Goal: Task Accomplishment & Management: Complete application form

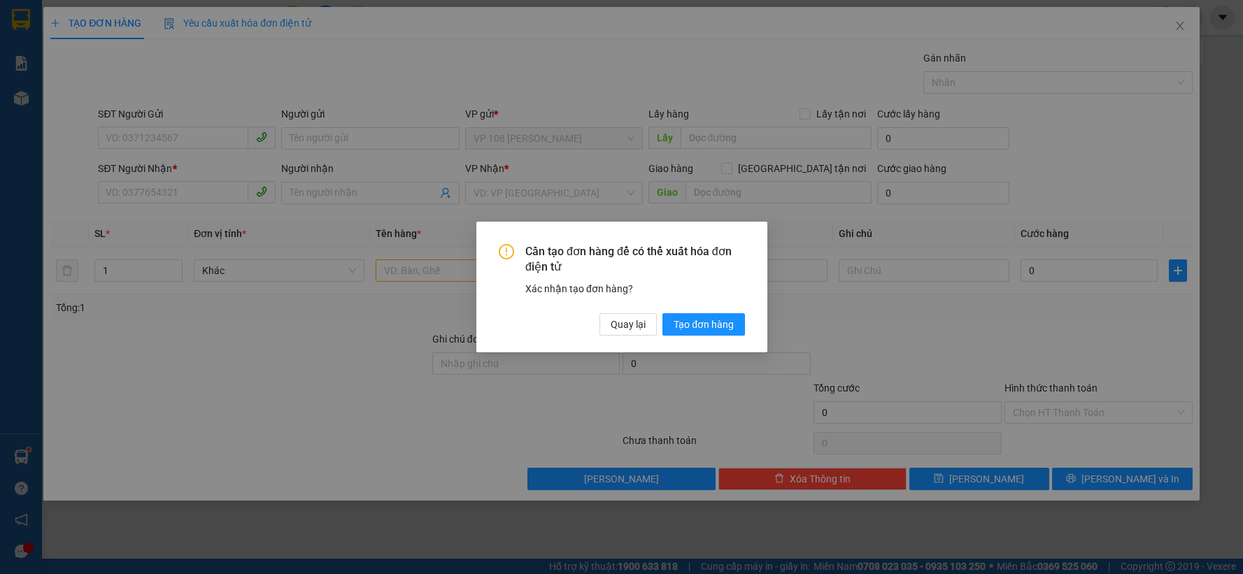
click at [622, 318] on div "Cần tạo đơn hàng để có thể xuất hóa đơn điện tử Xác nhận tạo đơn hàng? Quay lại…" at bounding box center [621, 287] width 1243 height 574
click at [634, 329] on span "Quay lại" at bounding box center [628, 324] width 35 height 15
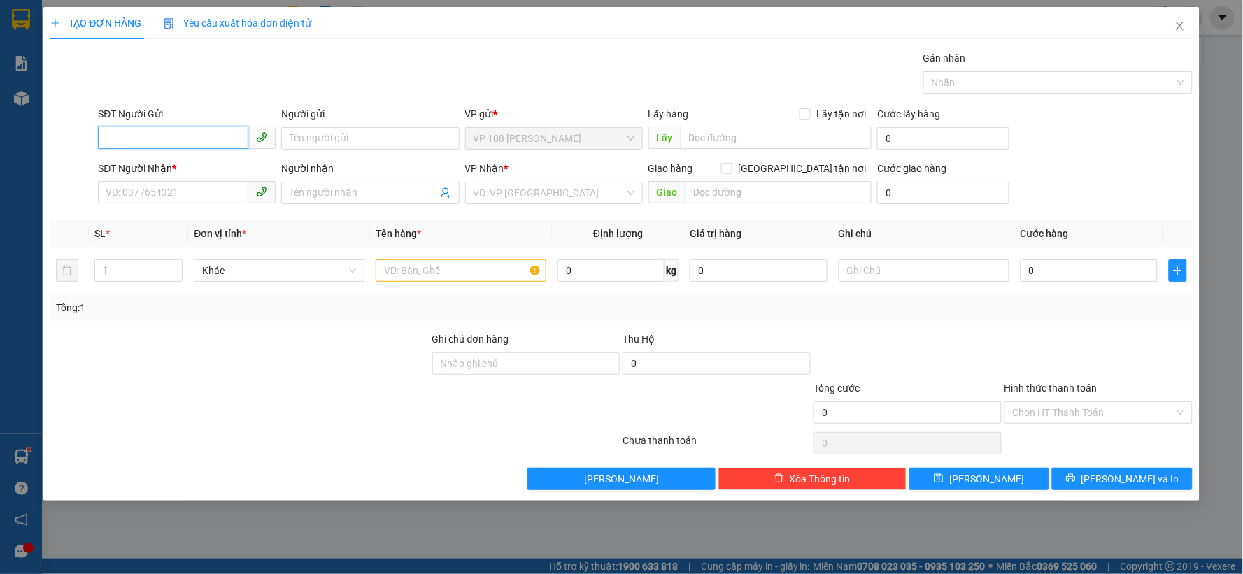
click at [178, 140] on input "SĐT Người Gửi" at bounding box center [173, 138] width 150 height 22
click at [162, 170] on div "0908704236 - [GEOGRAPHIC_DATA]" at bounding box center [186, 166] width 161 height 15
type input "0908704236"
type input "[PERSON_NAME]"
type input "0906807457"
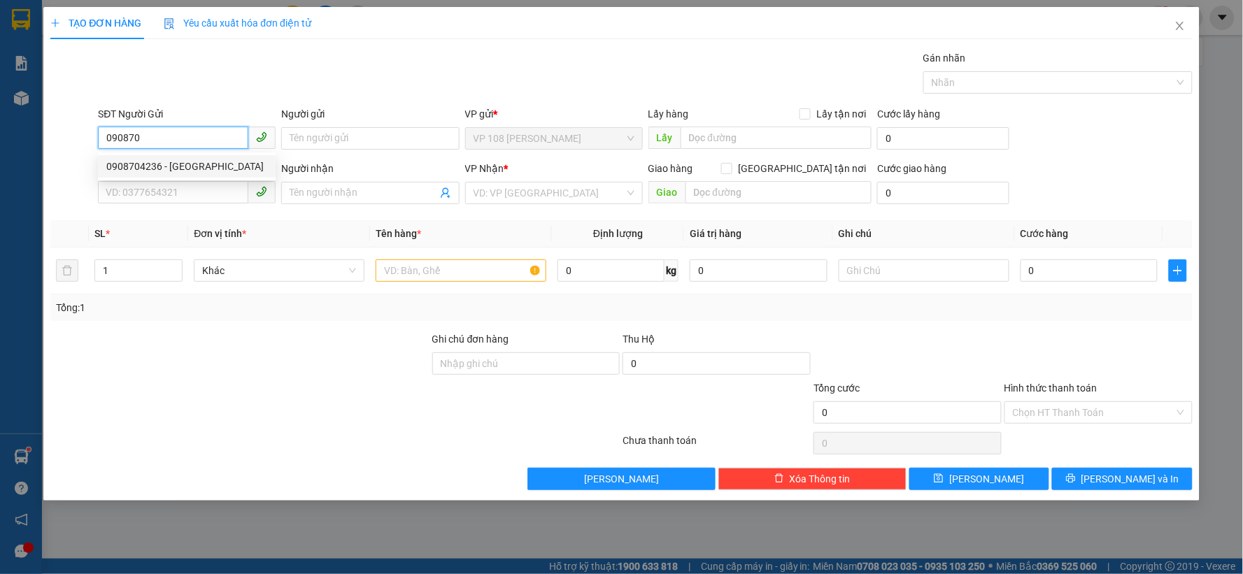
type input "A TÌNH"
type input "VP184"
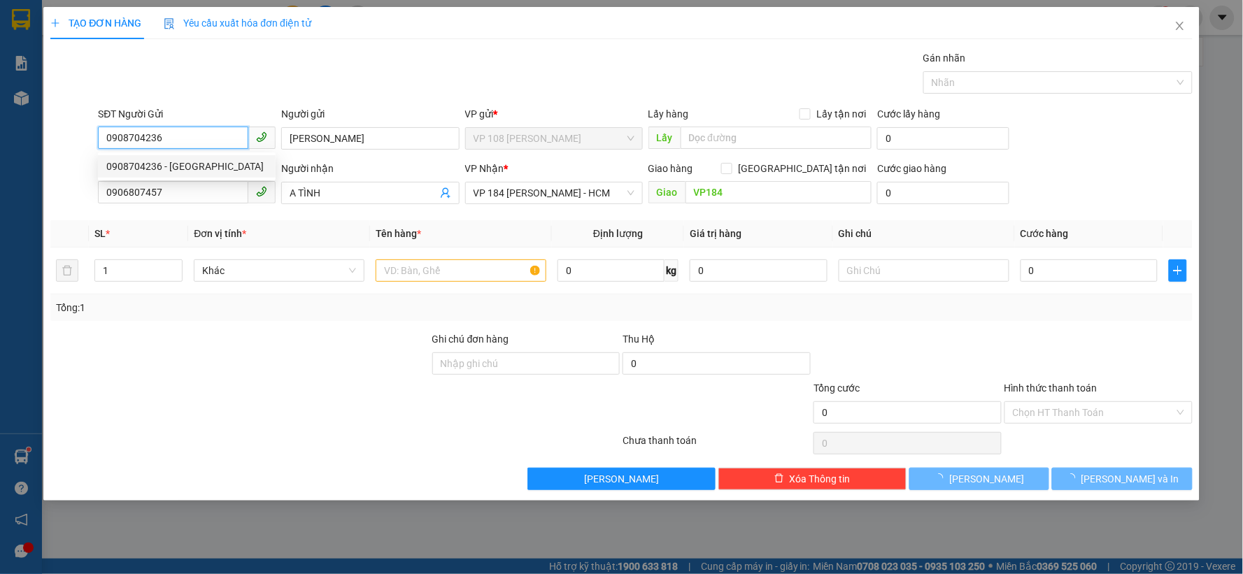
type input "30.000"
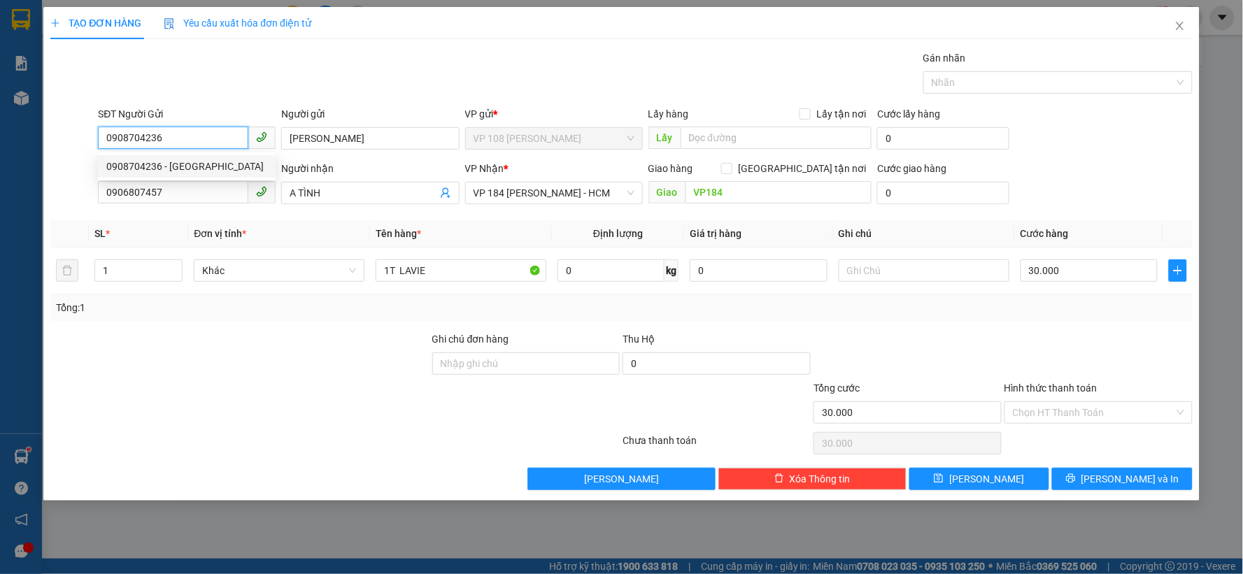
drag, startPoint x: 164, startPoint y: 141, endPoint x: 138, endPoint y: 147, distance: 27.3
click at [138, 147] on input "0908704236" at bounding box center [173, 138] width 150 height 22
type input "0908702087"
click at [179, 170] on div "0908702087 - [PERSON_NAME]" at bounding box center [186, 166] width 161 height 15
type input "QUÝ ANH"
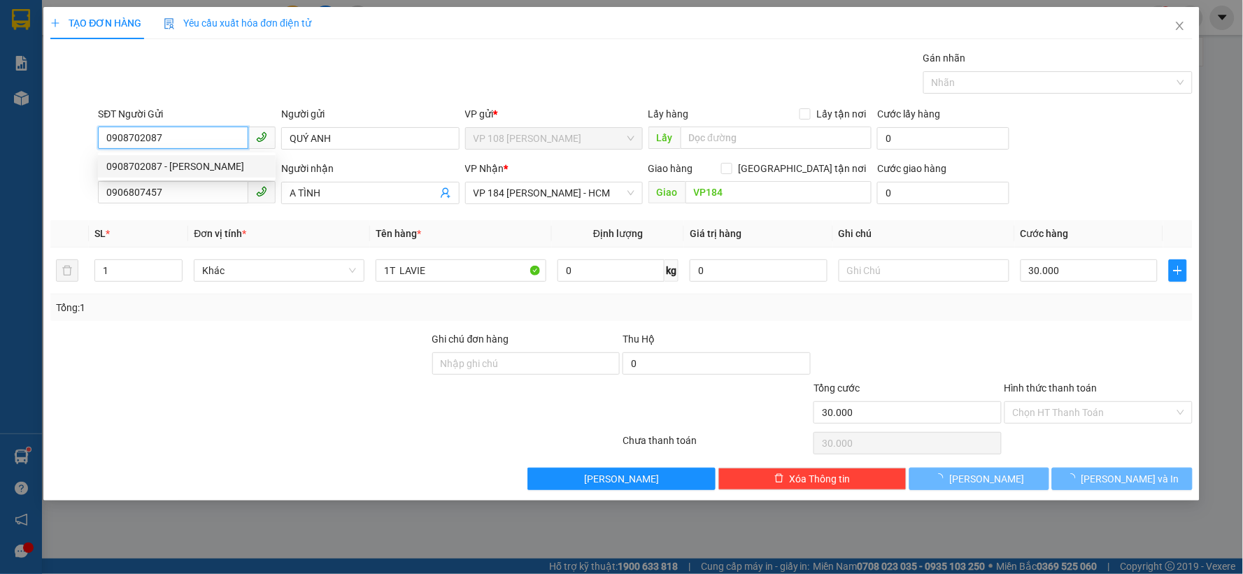
type input "20.000"
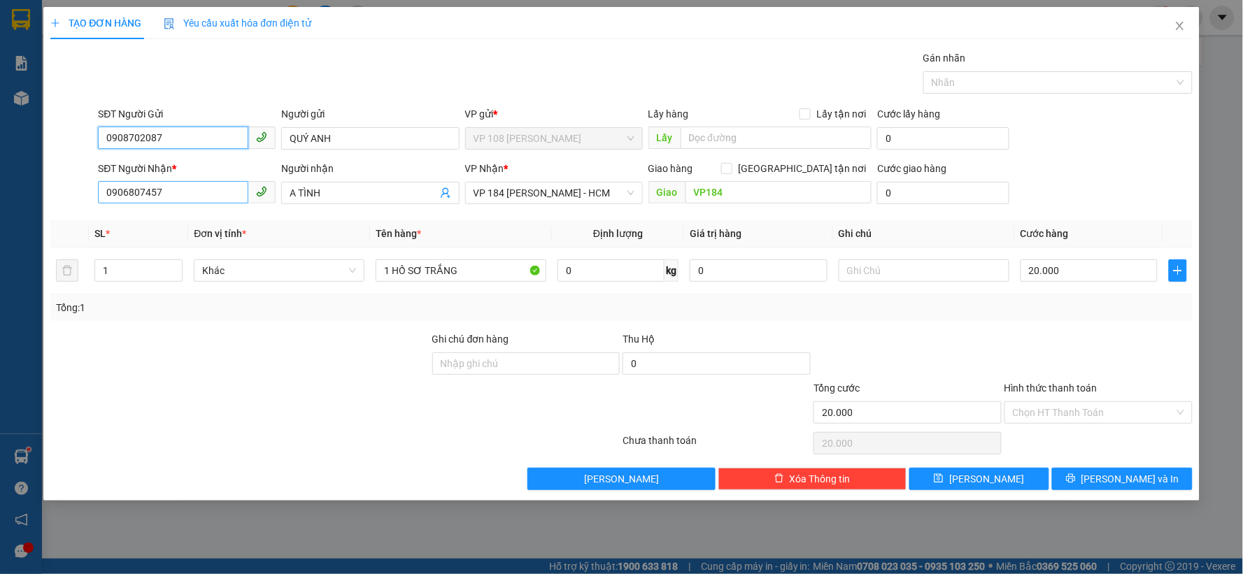
type input "0908702087"
drag, startPoint x: 145, startPoint y: 201, endPoint x: 0, endPoint y: 238, distance: 149.3
click at [0, 238] on div "TẠO ĐƠN HÀNG Yêu cầu xuất hóa đơn điện tử Transit Pickup Surcharge Ids Transit …" at bounding box center [621, 287] width 1243 height 574
click at [162, 218] on div "0908090972 - [PERSON_NAME]" at bounding box center [186, 220] width 161 height 15
type input "0908090972"
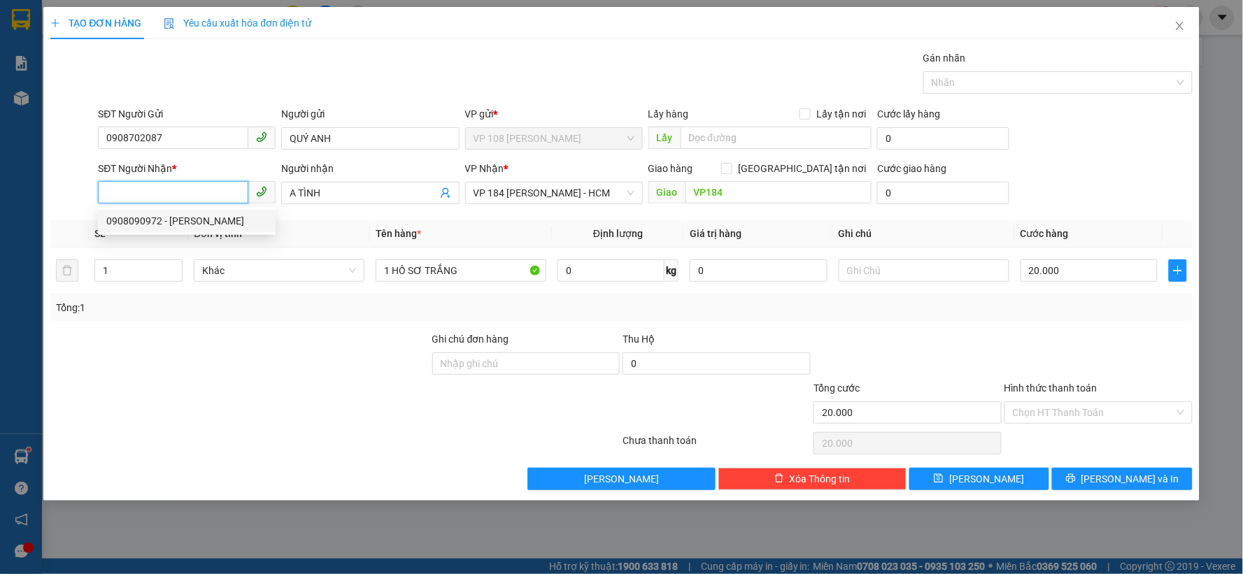
type input "[PERSON_NAME]"
type input "VPSG"
click at [592, 190] on span "VP 184 [PERSON_NAME] - HCM" at bounding box center [553, 193] width 161 height 21
type input "0908090972"
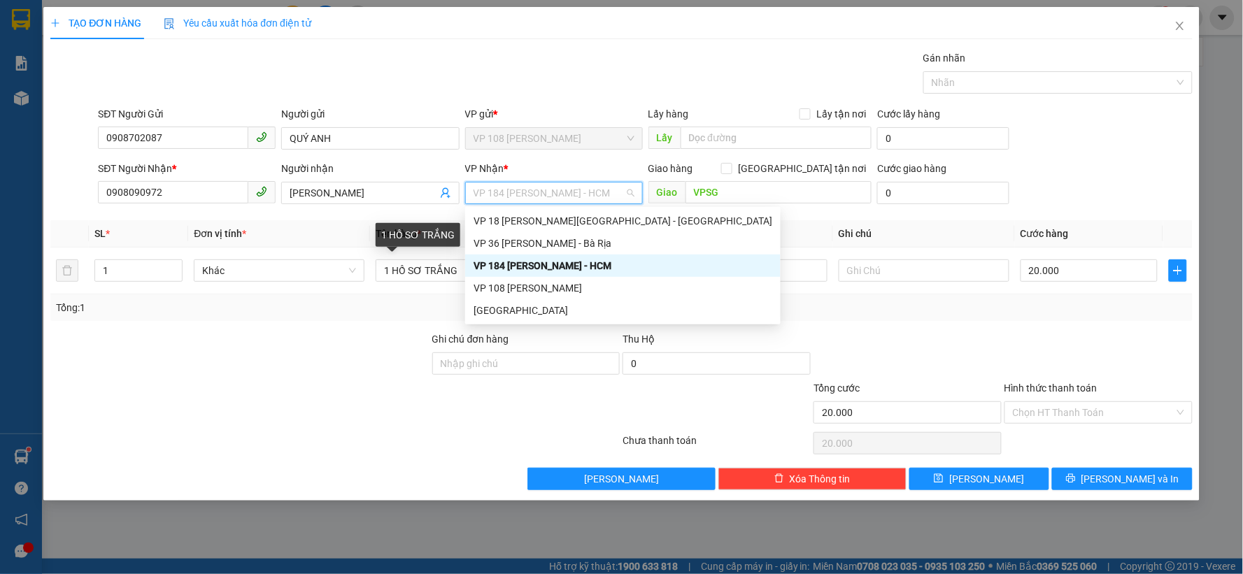
click at [465, 269] on div "VP 184 [PERSON_NAME] - HCM" at bounding box center [622, 266] width 315 height 22
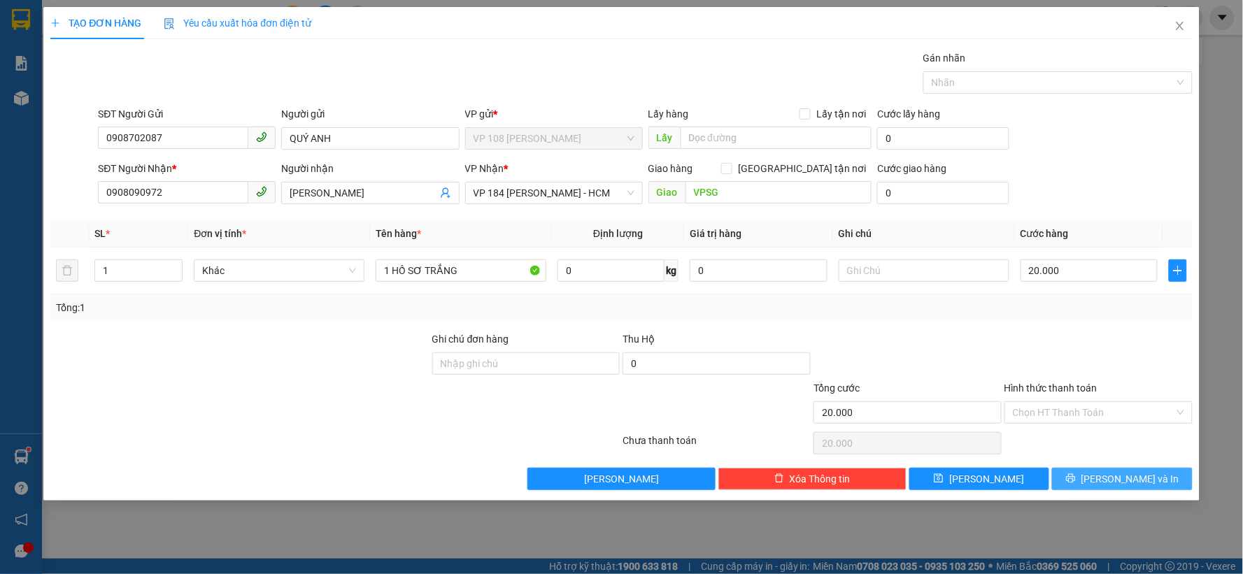
click at [1120, 483] on span "[PERSON_NAME] và In" at bounding box center [1130, 478] width 98 height 15
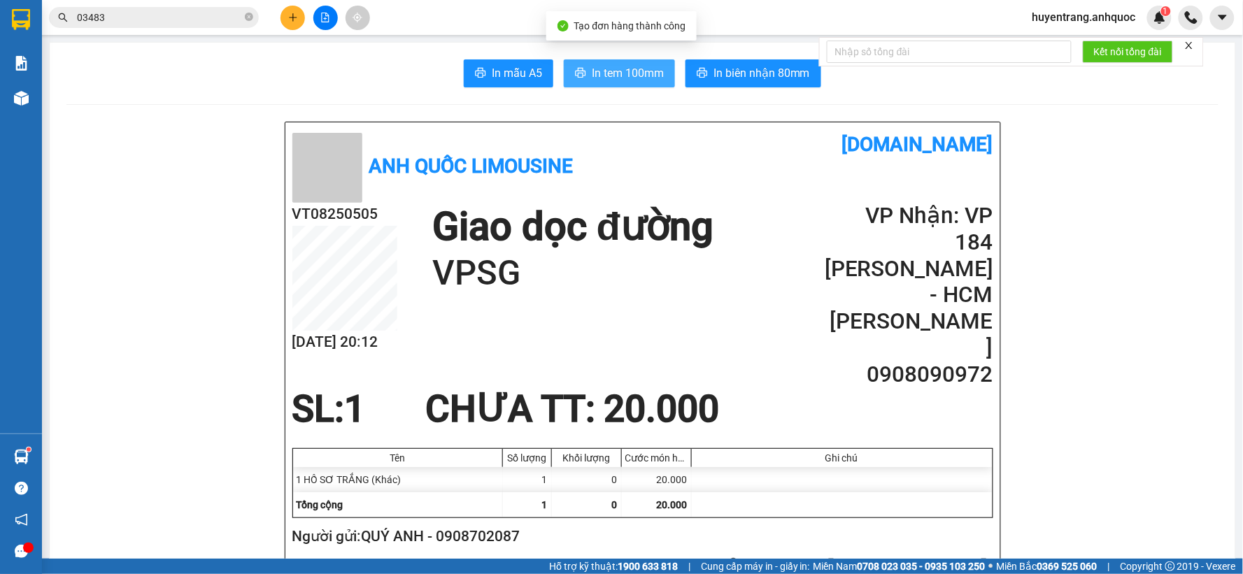
click at [604, 74] on span "In tem 100mm" at bounding box center [628, 72] width 72 height 17
